Goal: Task Accomplishment & Management: Use online tool/utility

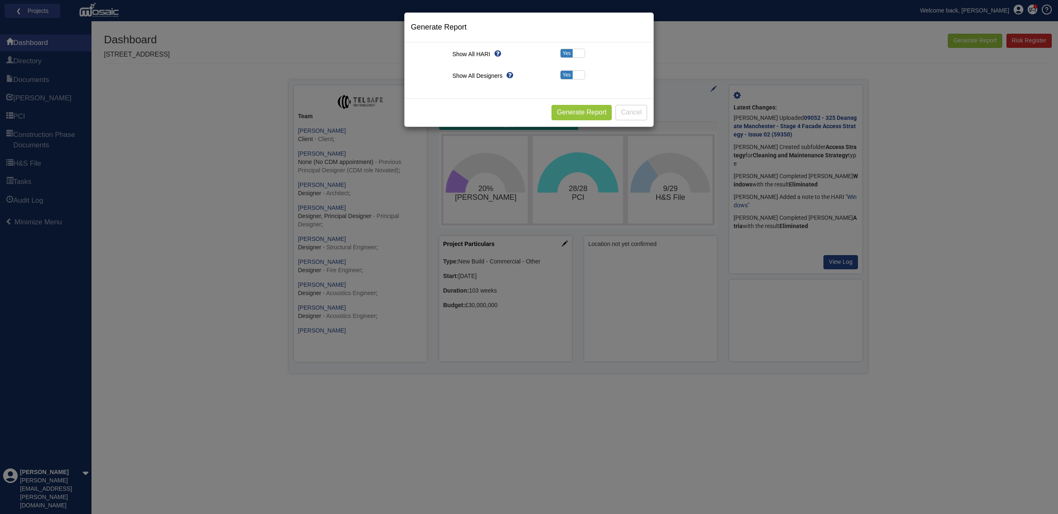
click at [629, 110] on button "Cancel" at bounding box center [631, 112] width 32 height 15
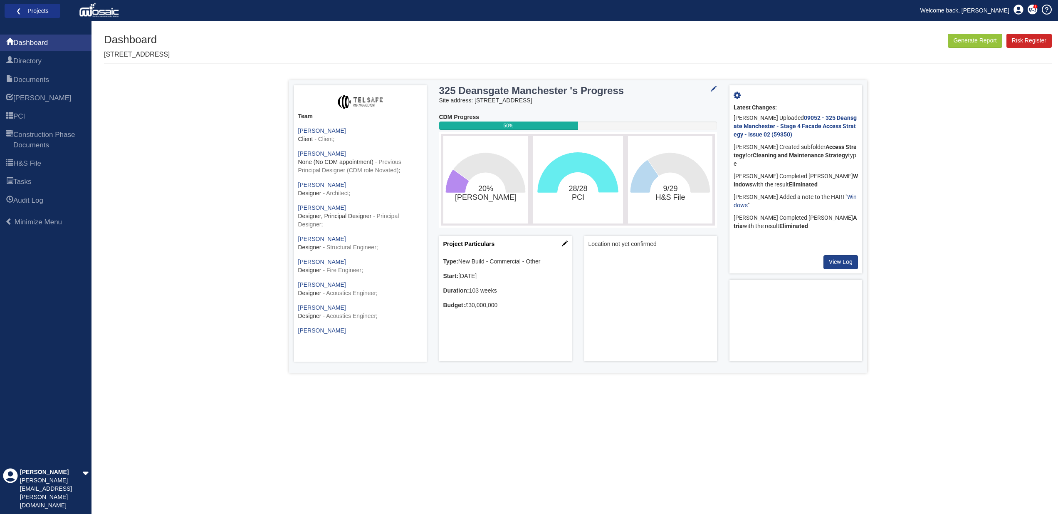
click at [30, 12] on link "❮ Projects" at bounding box center [32, 10] width 45 height 11
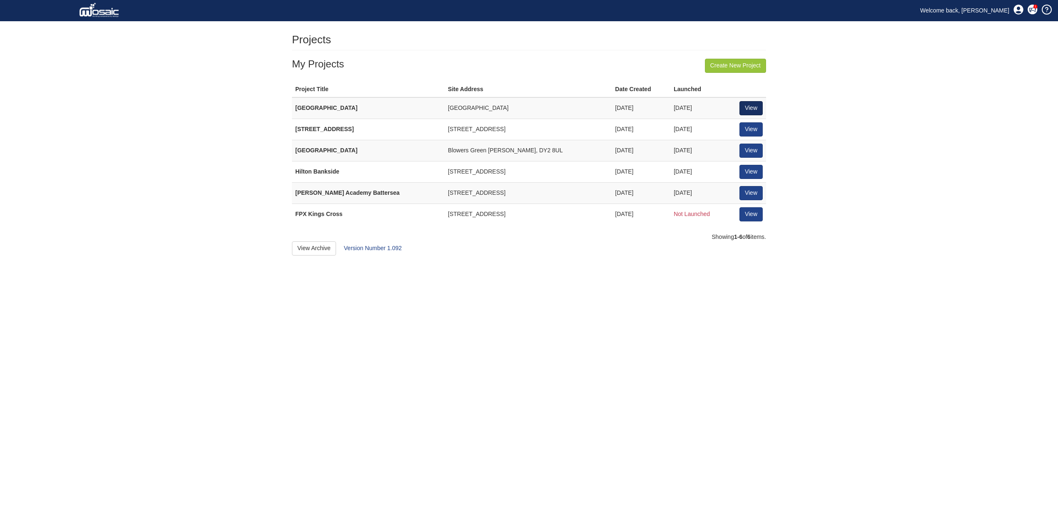
click at [755, 106] on link "View" at bounding box center [750, 108] width 23 height 14
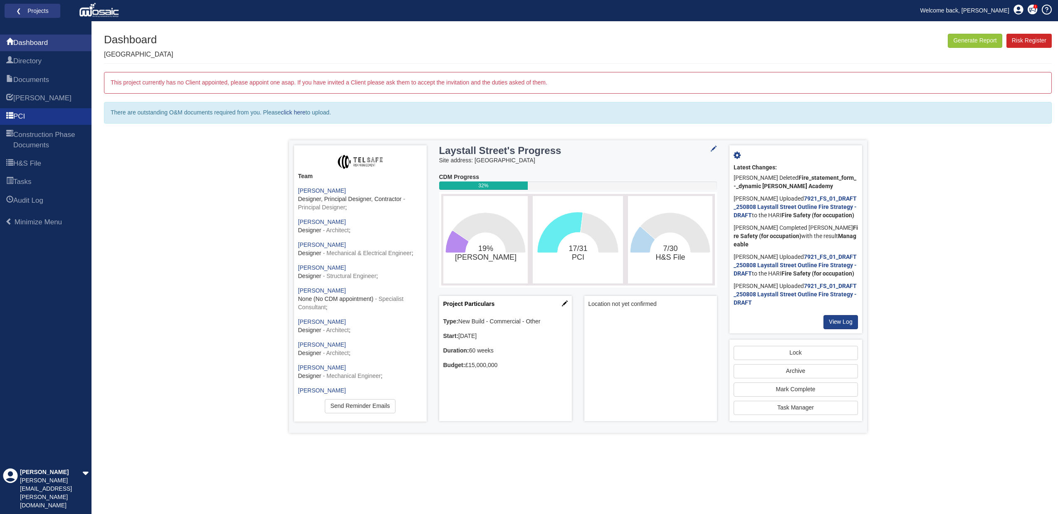
scroll to position [0, 0]
click at [24, 96] on span "[PERSON_NAME]" at bounding box center [42, 98] width 58 height 10
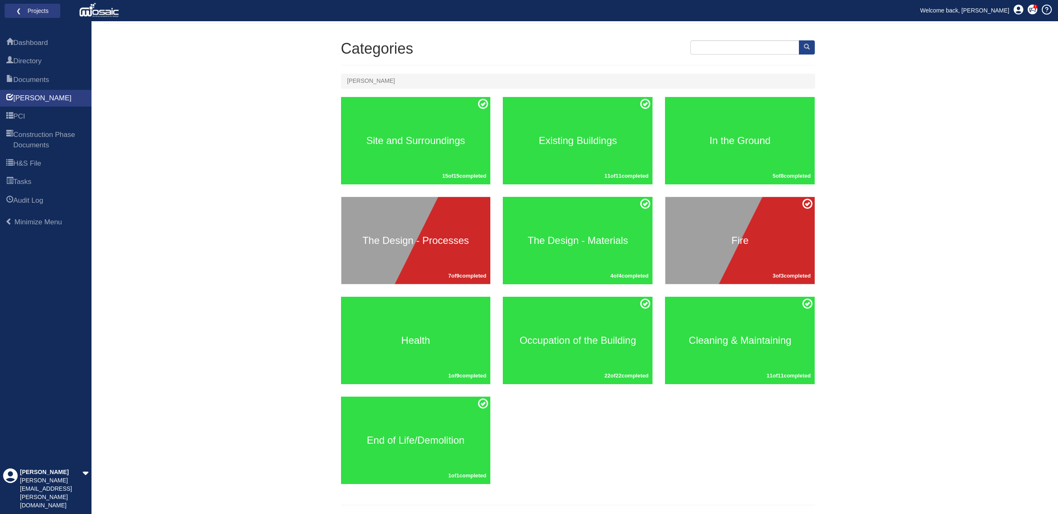
scroll to position [39, 0]
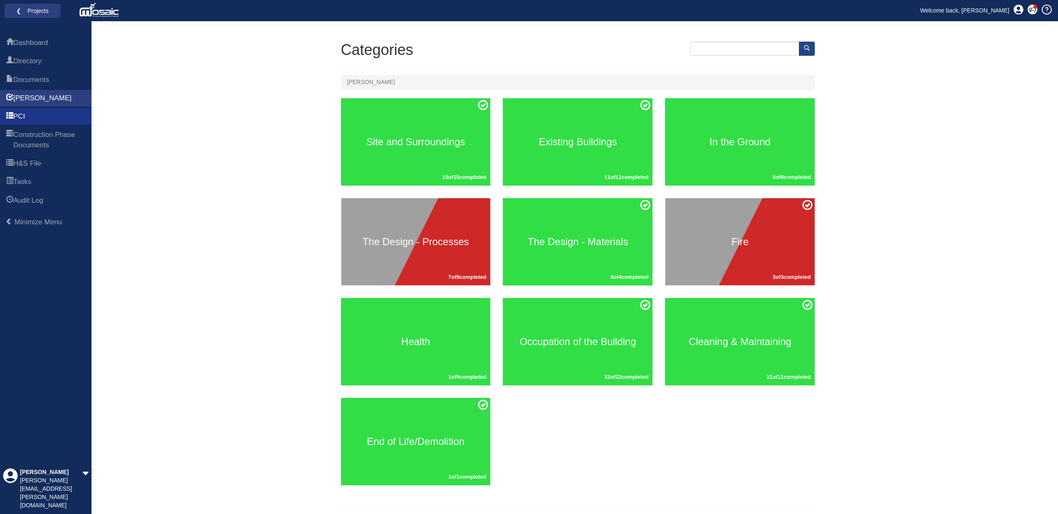
click at [20, 116] on span "PCI" at bounding box center [19, 116] width 12 height 10
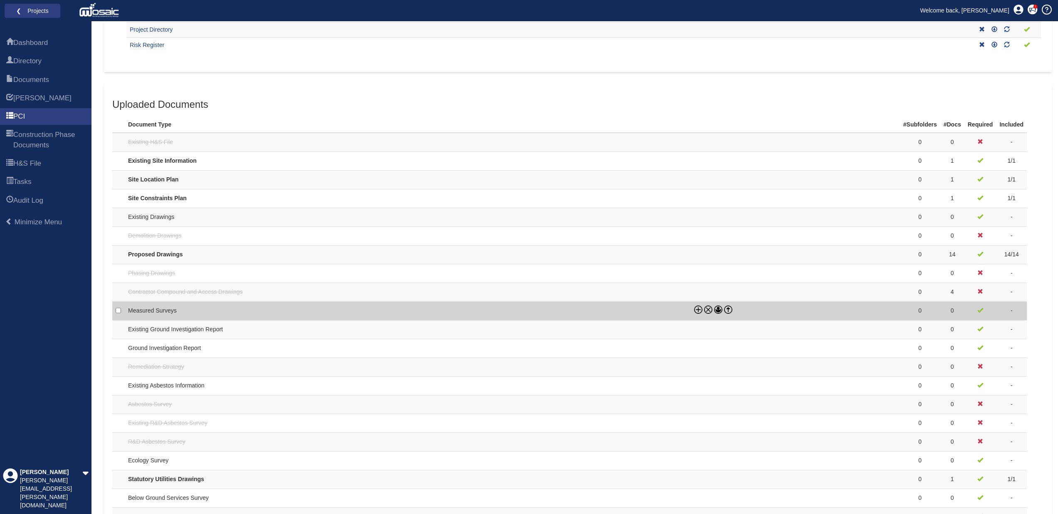
scroll to position [205, 0]
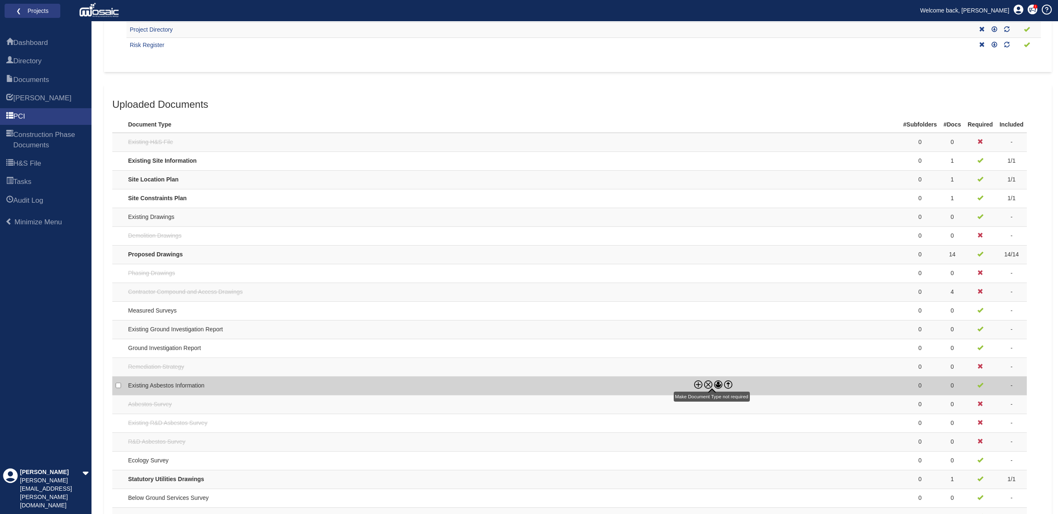
click at [710, 382] on icon at bounding box center [708, 384] width 4 height 4
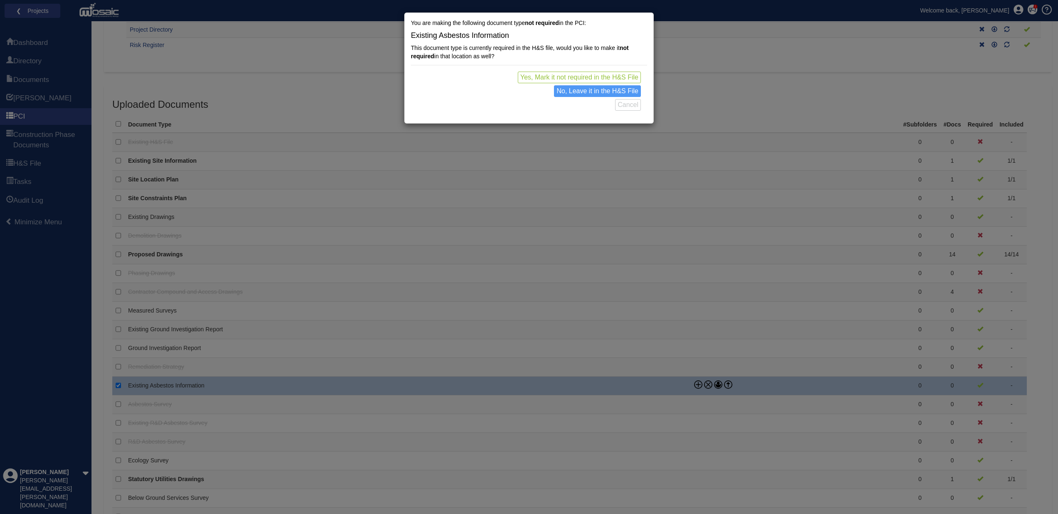
click at [571, 76] on button "Yes, Mark it not required in the H&S File" at bounding box center [579, 78] width 123 height 12
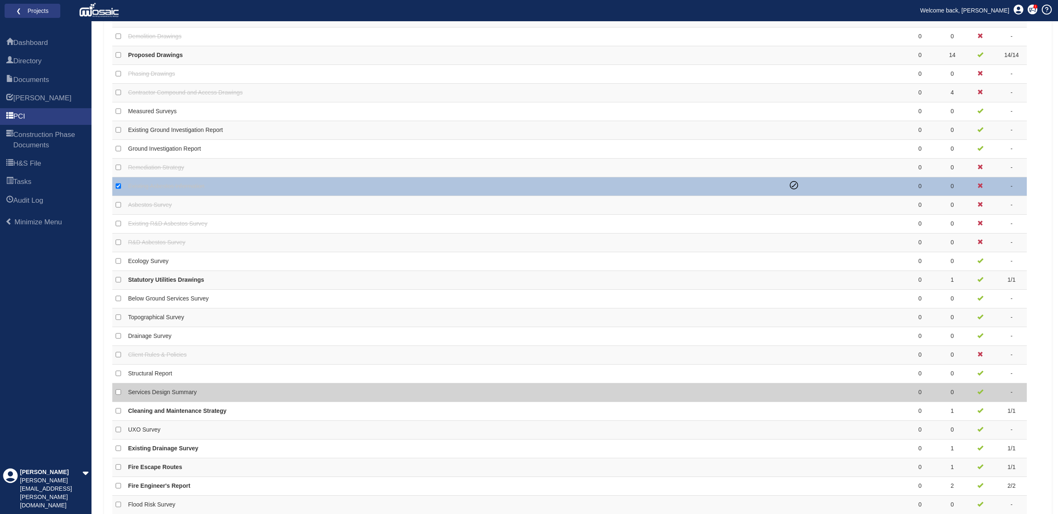
scroll to position [409, 0]
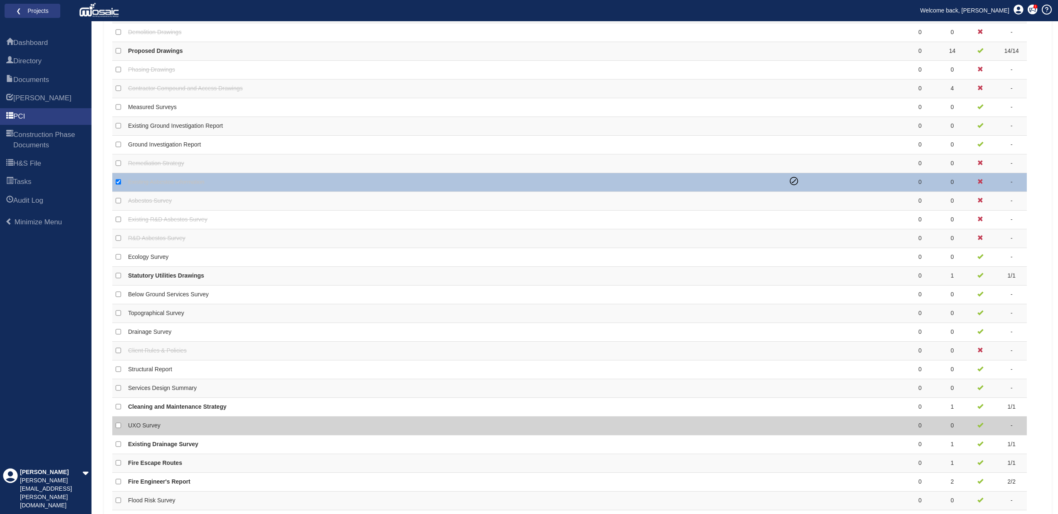
click at [731, 420] on td "UXO Survey" at bounding box center [456, 425] width 662 height 19
checkbox input "false"
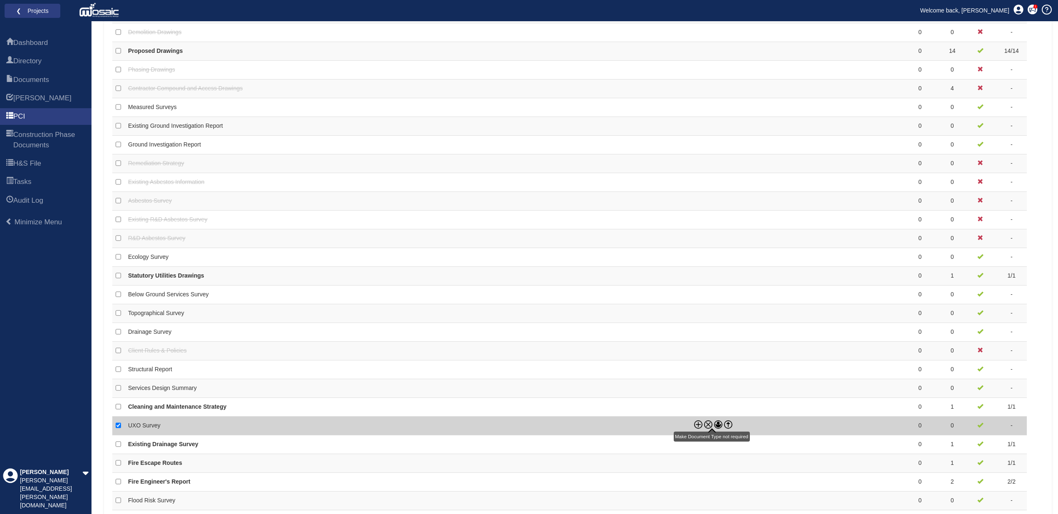
click at [711, 420] on icon at bounding box center [708, 424] width 8 height 8
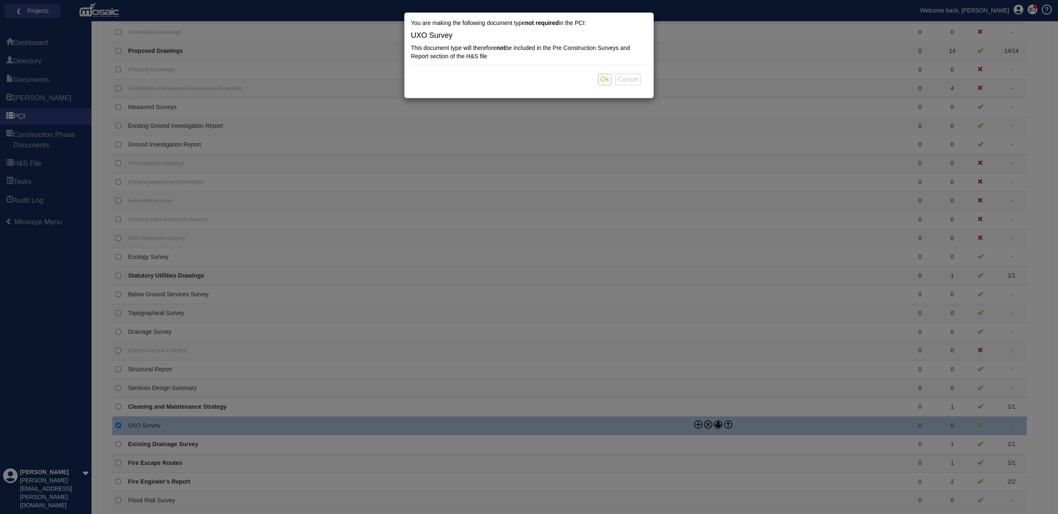
click at [606, 79] on button "Ok" at bounding box center [604, 80] width 13 height 12
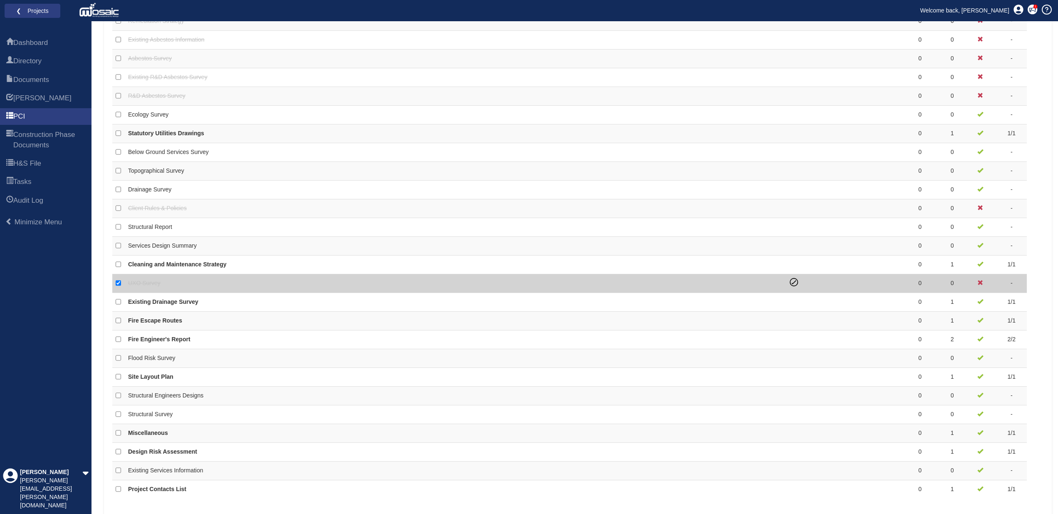
scroll to position [550, 0]
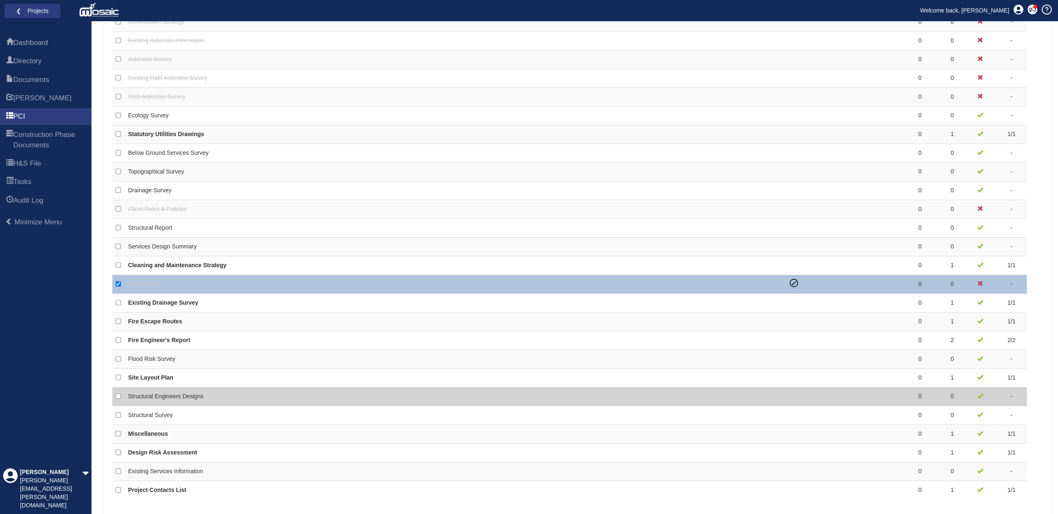
click at [702, 394] on td "Structural Engineers Designs" at bounding box center [456, 396] width 662 height 19
checkbox input "false"
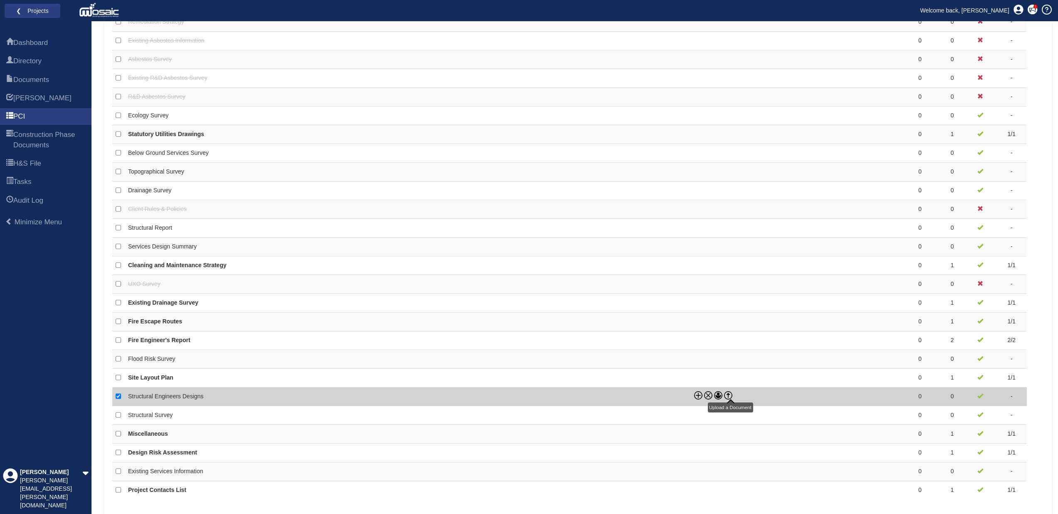
click at [730, 391] on icon at bounding box center [728, 395] width 8 height 8
checkbox input "false"
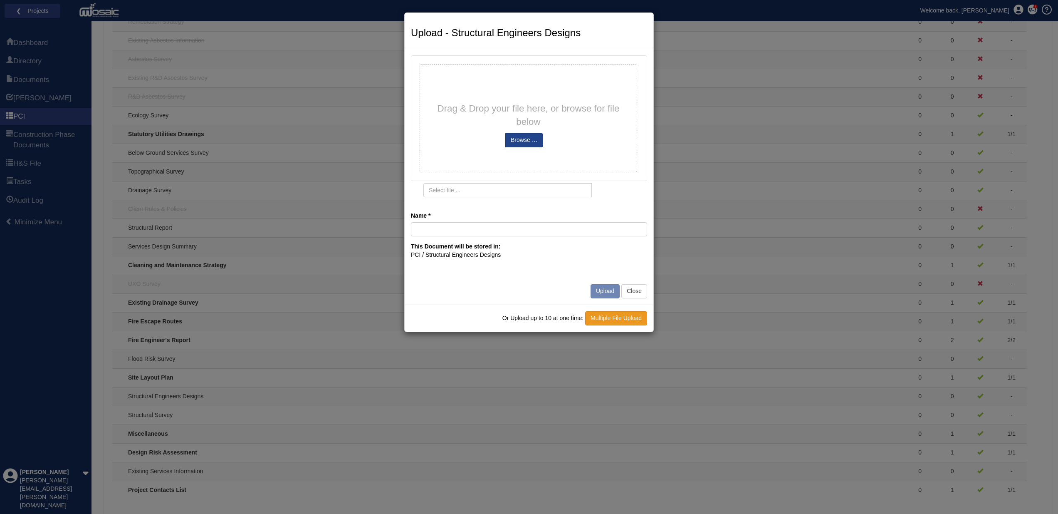
click at [624, 313] on link "Multiple File Upload" at bounding box center [616, 318] width 62 height 14
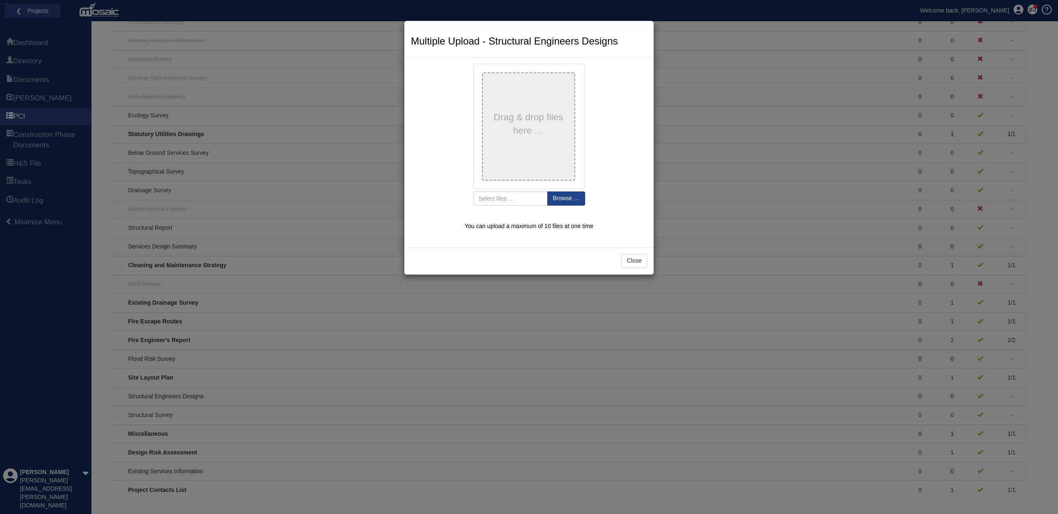
type input "21031-051 C04"
type input "21031-052 C02"
type input "21031-075 C02"
type input "21031-076 C02"
type input "21031-077 C02"
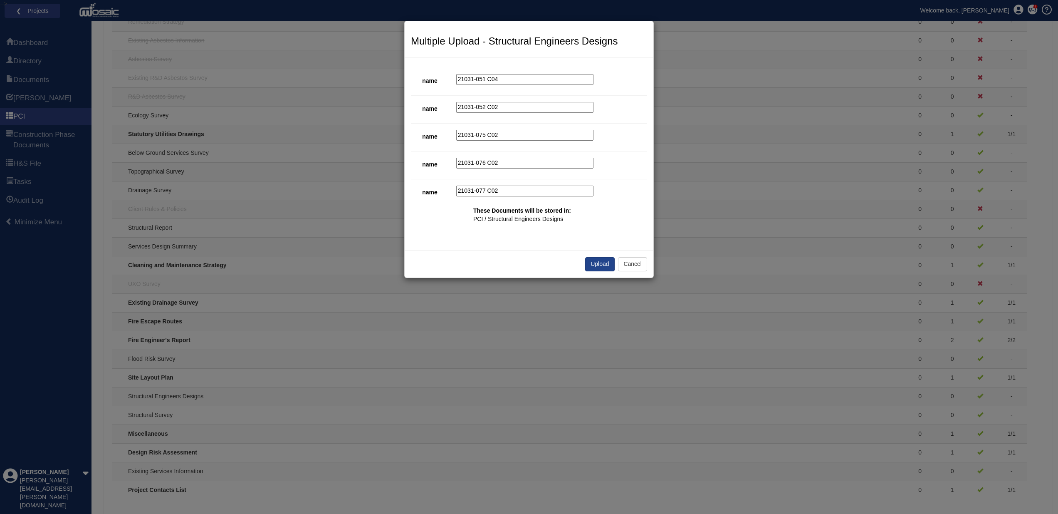
scroll to position [550, 0]
click at [601, 261] on button "Upload" at bounding box center [599, 264] width 29 height 14
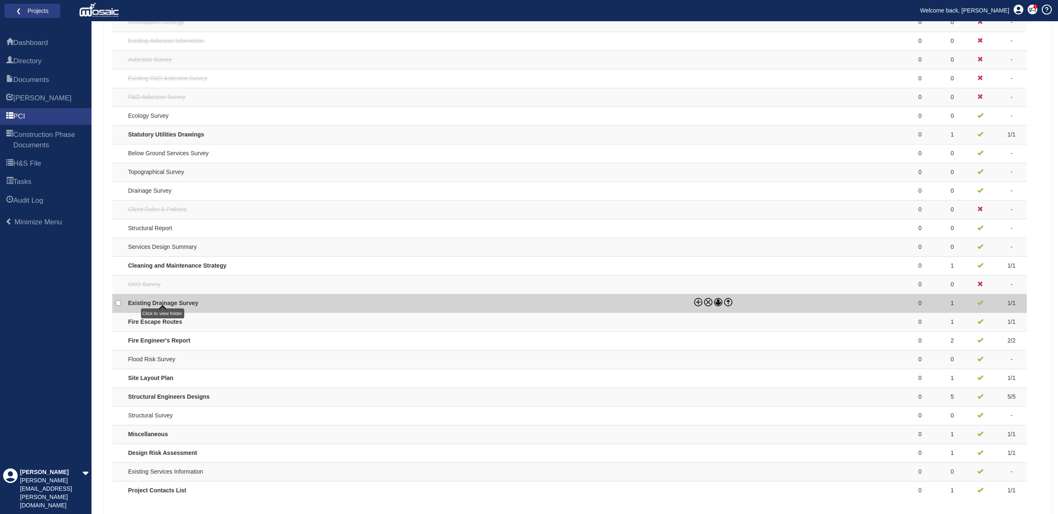
click at [187, 299] on link "Existing Drainage Survey" at bounding box center [163, 302] width 70 height 7
checkbox input "false"
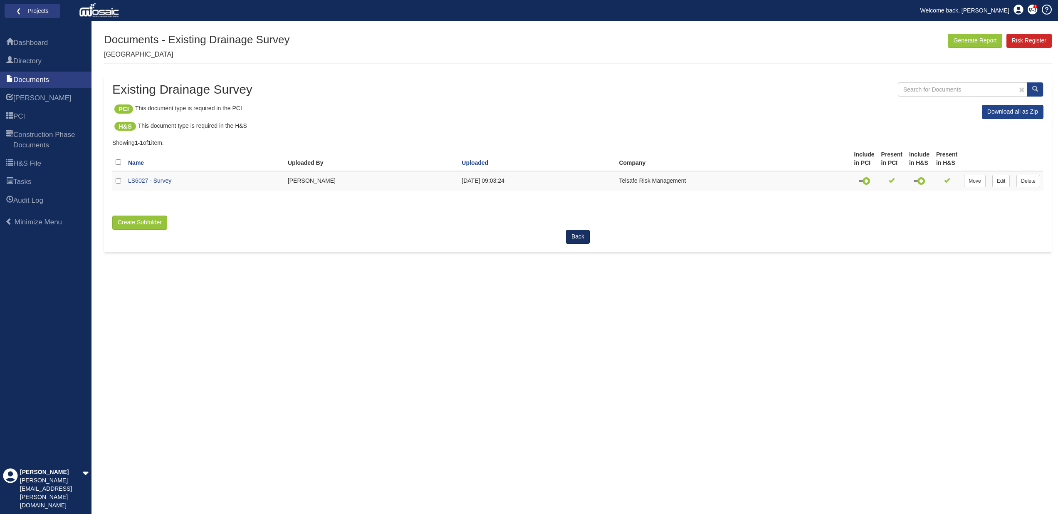
click at [580, 233] on link "Back" at bounding box center [578, 237] width 24 height 14
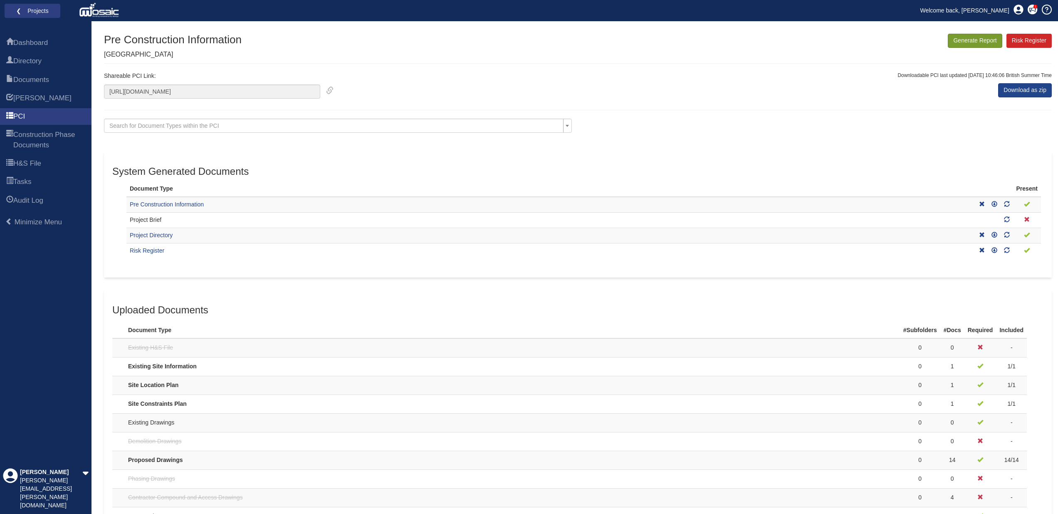
click at [977, 40] on button "Generate Report" at bounding box center [975, 41] width 54 height 14
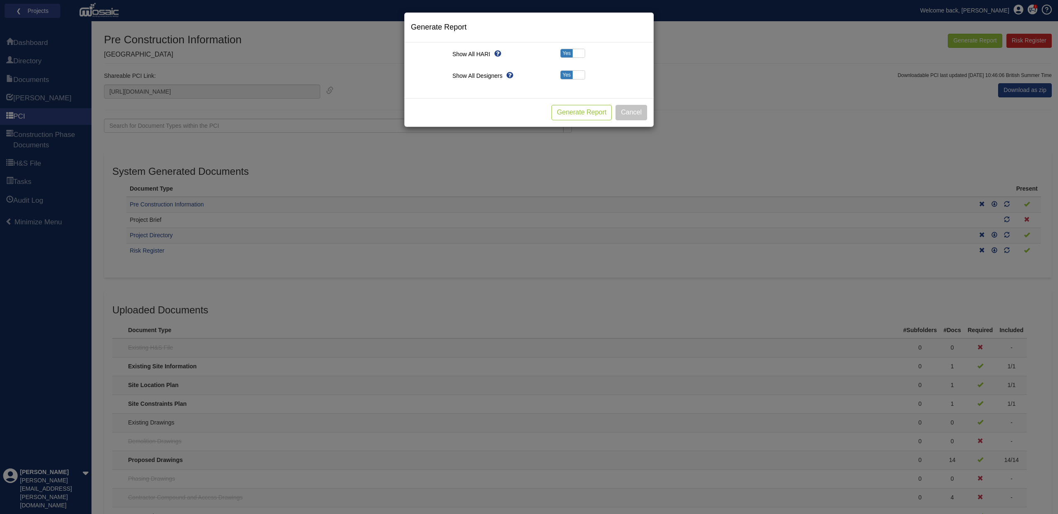
click at [594, 111] on button "Generate Report" at bounding box center [581, 112] width 60 height 15
